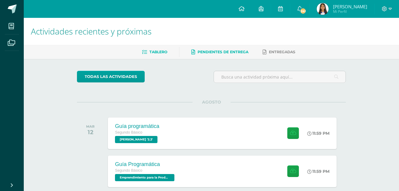
click at [220, 53] on span "Pendientes de entrega" at bounding box center [222, 52] width 51 height 4
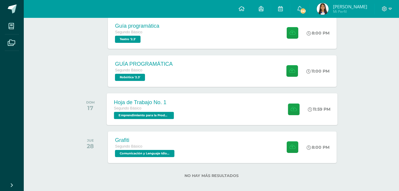
scroll to position [258, 0]
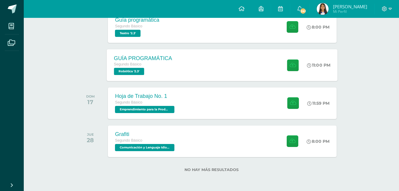
click at [243, 72] on div "GUÍA PROGRAMÁTICA Segundo Básico Robótica '2.3' 11:00 PM GUÍA PROGRAMÁTICA Robó…" at bounding box center [222, 65] width 231 height 32
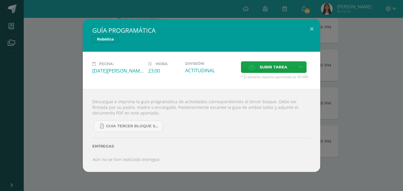
click at [354, 81] on div "GUÍA PROGRAMÁTICA Robótica Fecha: [DATE][PERSON_NAME] Hora: 23:00 División: Sub…" at bounding box center [201, 95] width 398 height 153
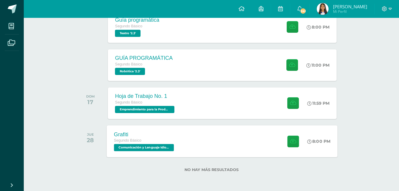
click at [251, 139] on div "Grafiti Segundo Básico Comunicación y Lenguaje Idioma Español '2.3' 8:00 PM Gra…" at bounding box center [222, 141] width 231 height 32
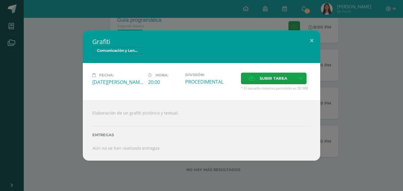
click at [322, 107] on div "Grafiti Comunicación y Lenguaje Idioma Español Fecha: Jueves 28 de Agosto Hora:…" at bounding box center [201, 95] width 398 height 130
